Goal: Information Seeking & Learning: Learn about a topic

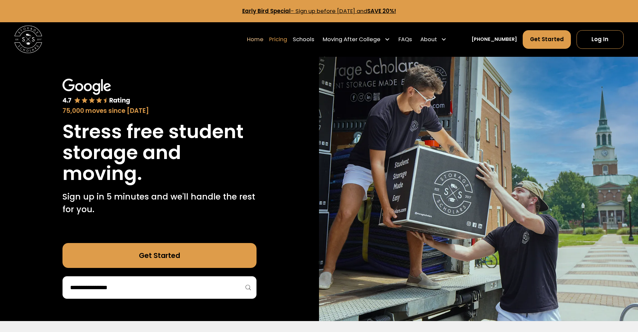
click at [287, 42] on link "Pricing" at bounding box center [278, 39] width 18 height 19
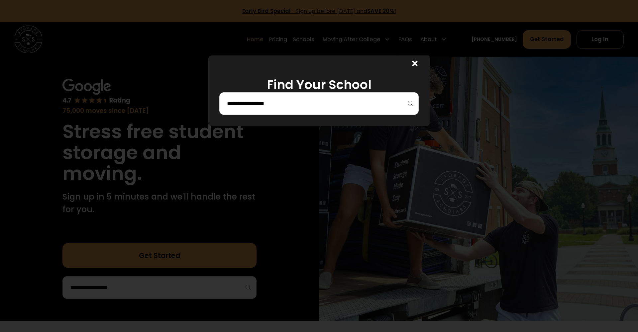
click at [299, 94] on div at bounding box center [318, 103] width 199 height 23
click at [298, 99] on input "search" at bounding box center [318, 103] width 185 height 11
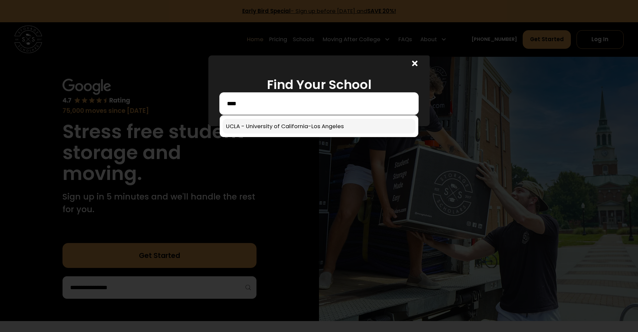
type input "****"
click at [301, 126] on link at bounding box center [319, 126] width 193 height 15
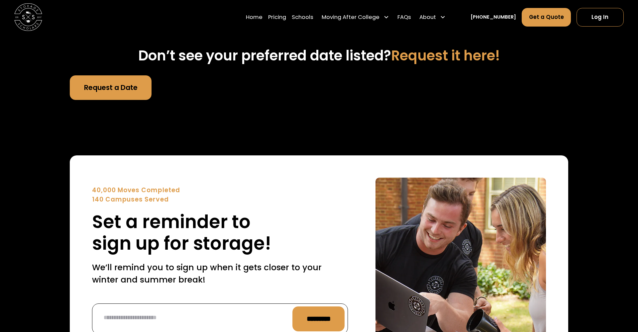
scroll to position [2788, 0]
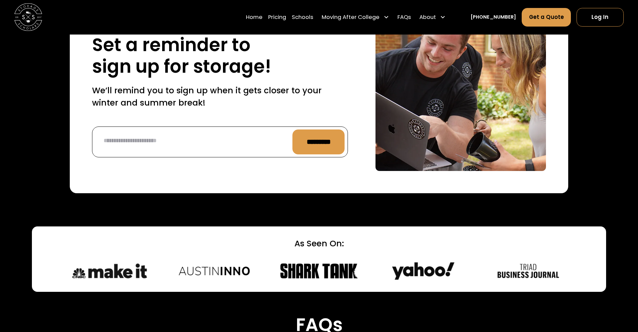
scroll to position [2920, 0]
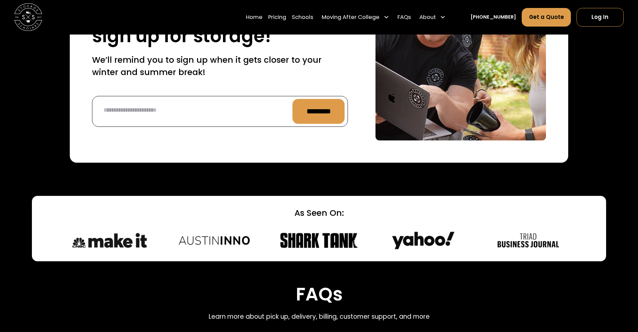
scroll to position [2957, 0]
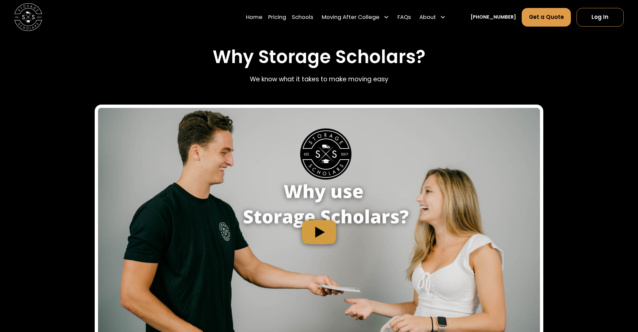
scroll to position [787, 0]
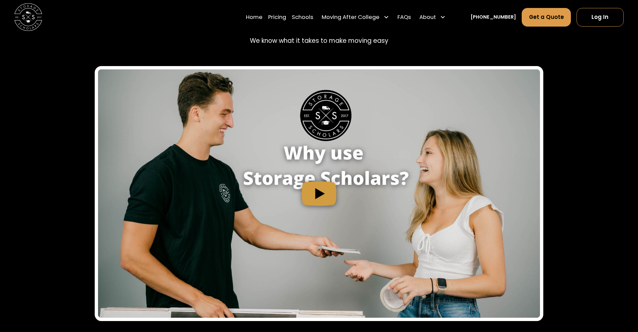
click at [376, 151] on img "open lightbox" at bounding box center [319, 193] width 442 height 249
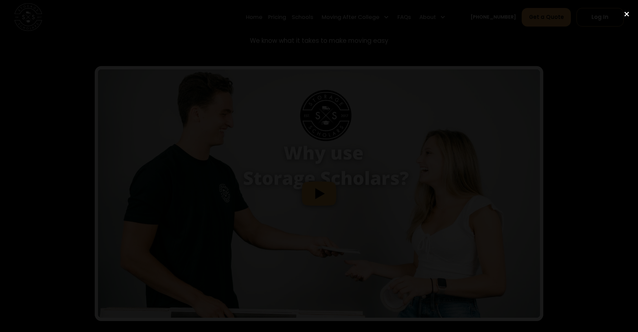
click at [626, 12] on div "close lightbox" at bounding box center [626, 14] width 23 height 15
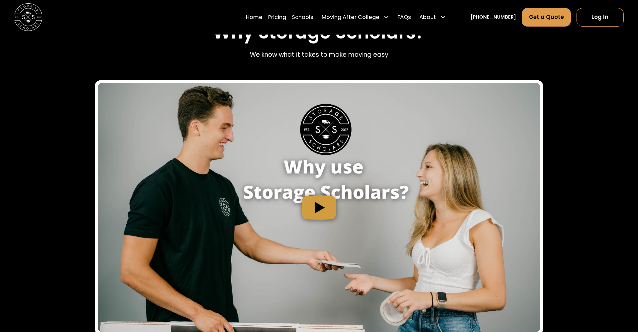
scroll to position [773, 0]
